Goal: Task Accomplishment & Management: Manage account settings

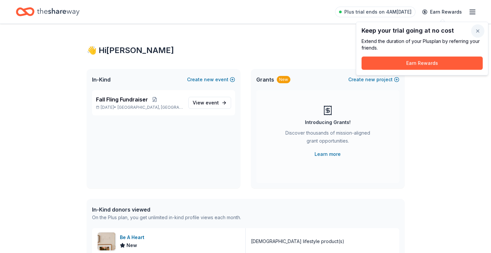
click at [482, 32] on button "button" at bounding box center [478, 31] width 13 height 13
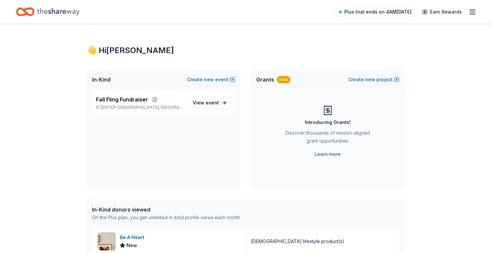
click at [376, 12] on span "Plus trial ends on 4AM[DATE]" at bounding box center [378, 12] width 67 height 8
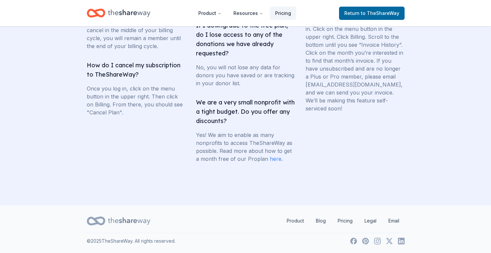
scroll to position [1347, 0]
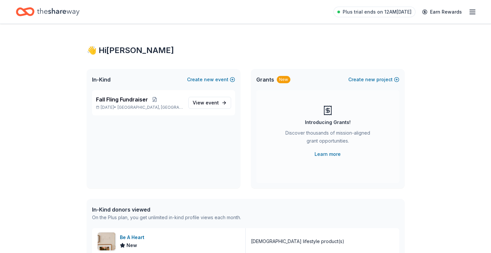
click at [472, 14] on line "button" at bounding box center [472, 14] width 5 height 0
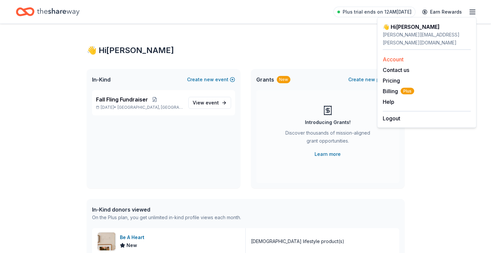
click at [398, 56] on link "Account" at bounding box center [393, 59] width 21 height 7
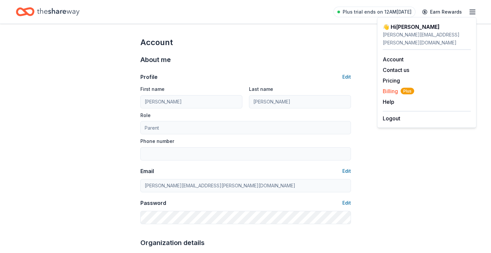
click at [389, 87] on span "Billing Plus" at bounding box center [398, 91] width 31 height 8
